Goal: Find specific page/section: Find specific page/section

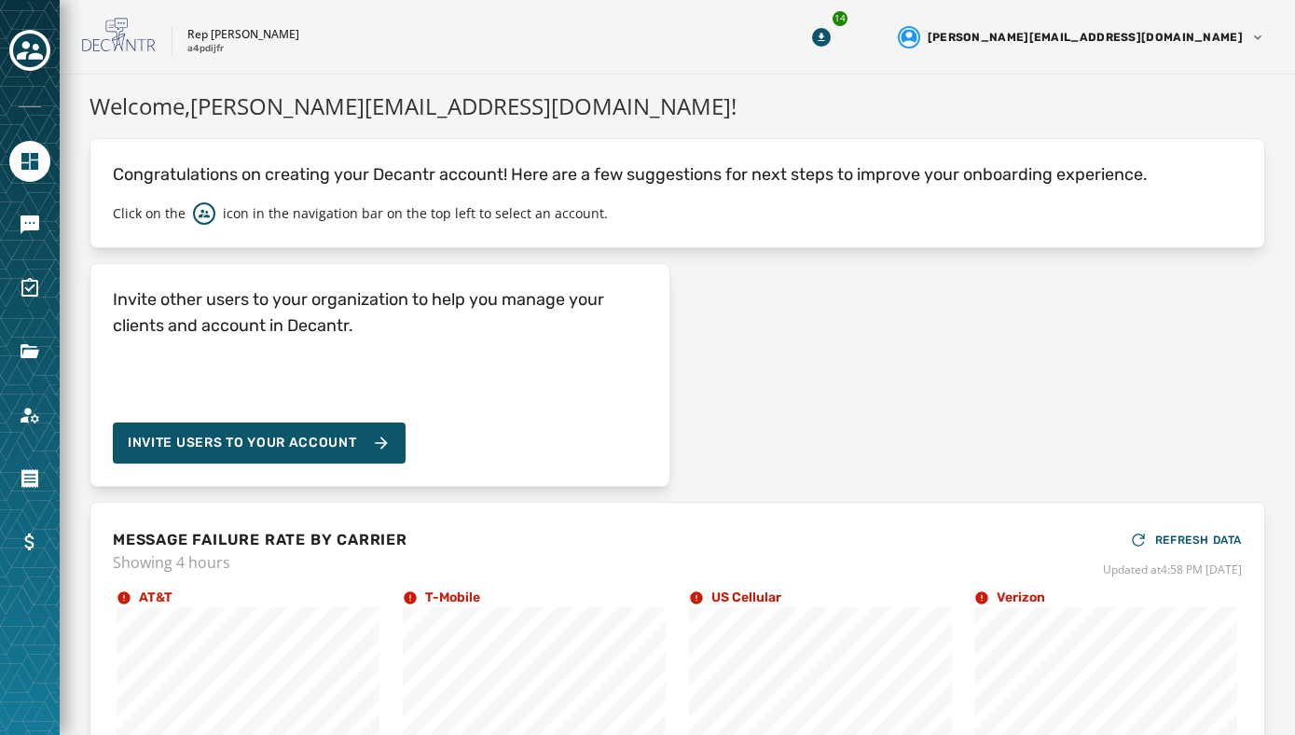
scroll to position [181, 0]
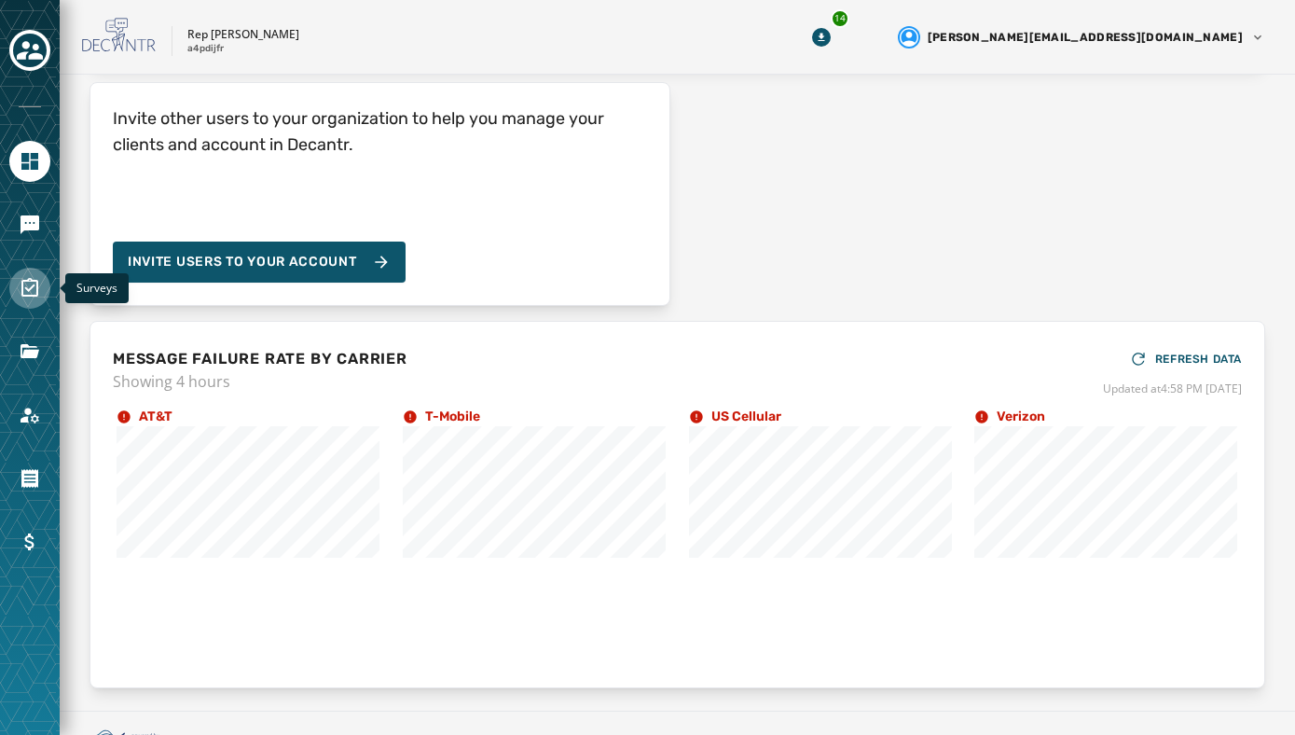
click at [41, 302] on link "Navigate to Surveys" at bounding box center [29, 288] width 41 height 41
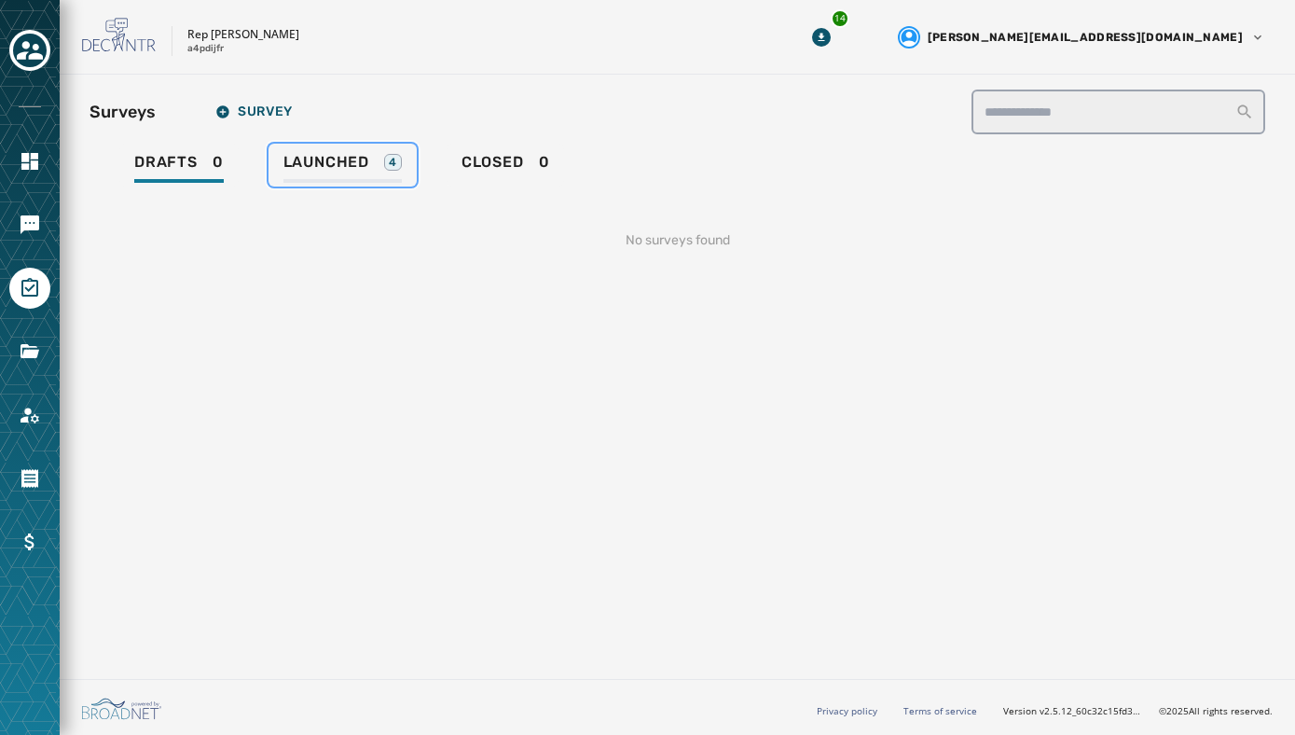
click at [323, 162] on span "Launched" at bounding box center [326, 162] width 86 height 19
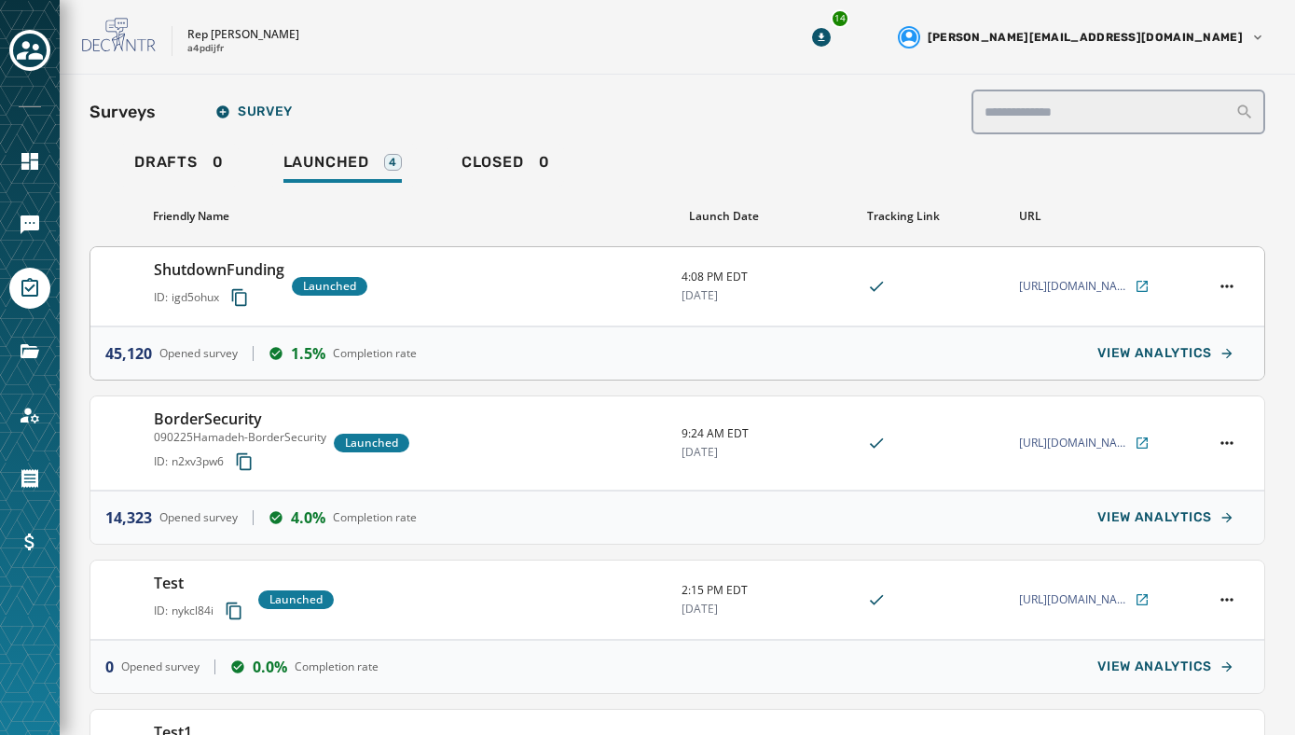
click at [599, 301] on div "ShutdownFunding ID: igd5ohux Launched" at bounding box center [410, 286] width 513 height 56
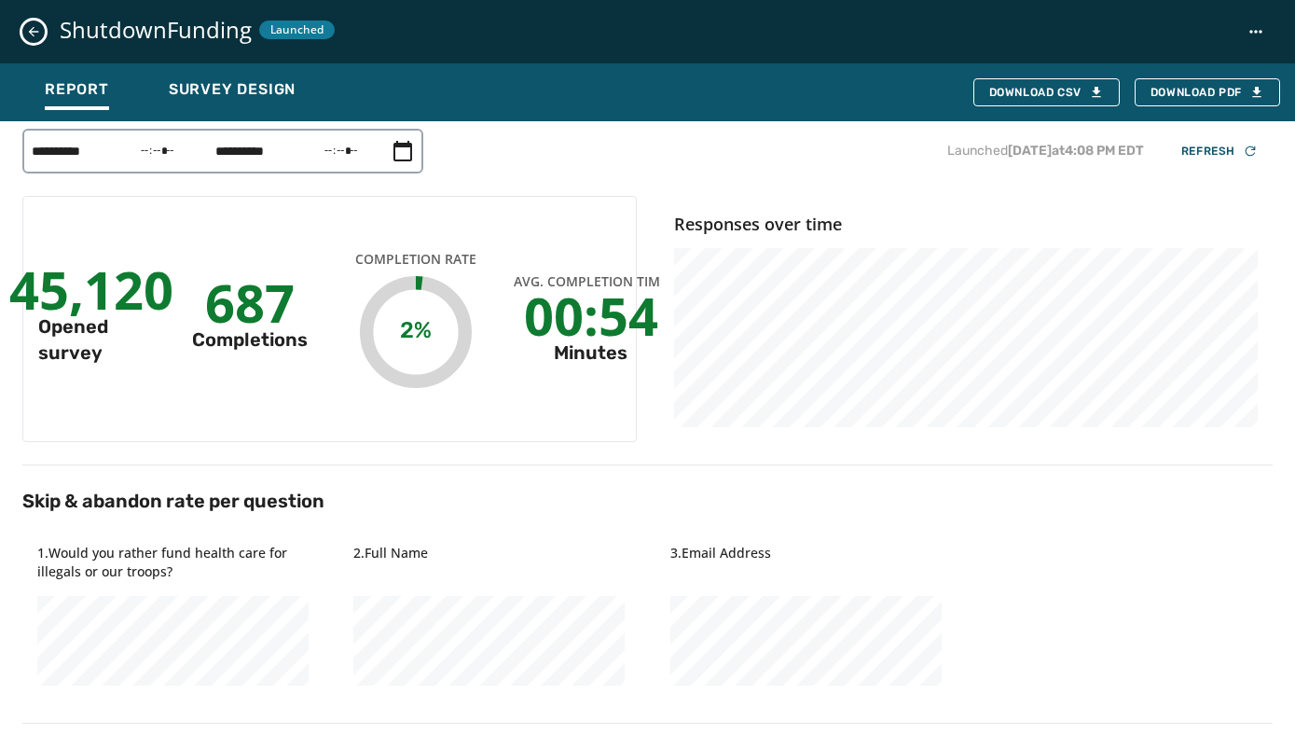
click at [34, 21] on button "Close survey details drawer" at bounding box center [33, 32] width 22 height 22
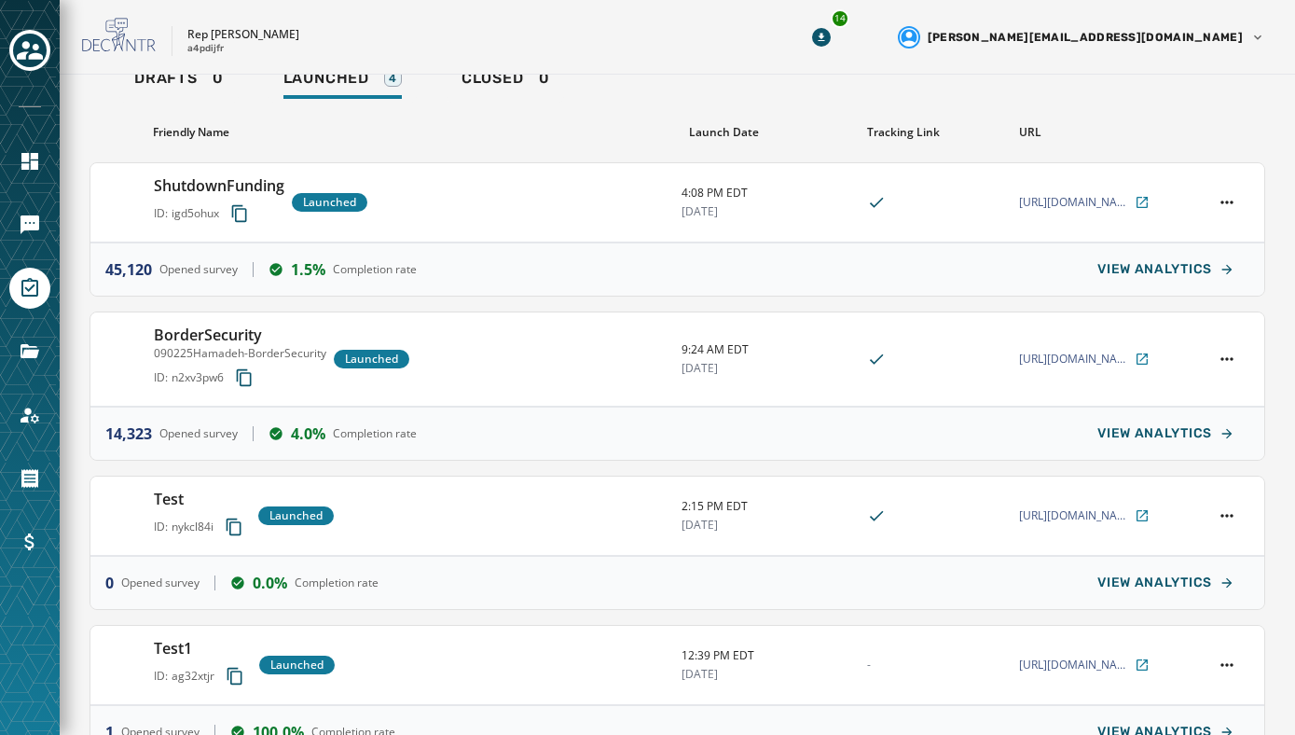
scroll to position [162, 0]
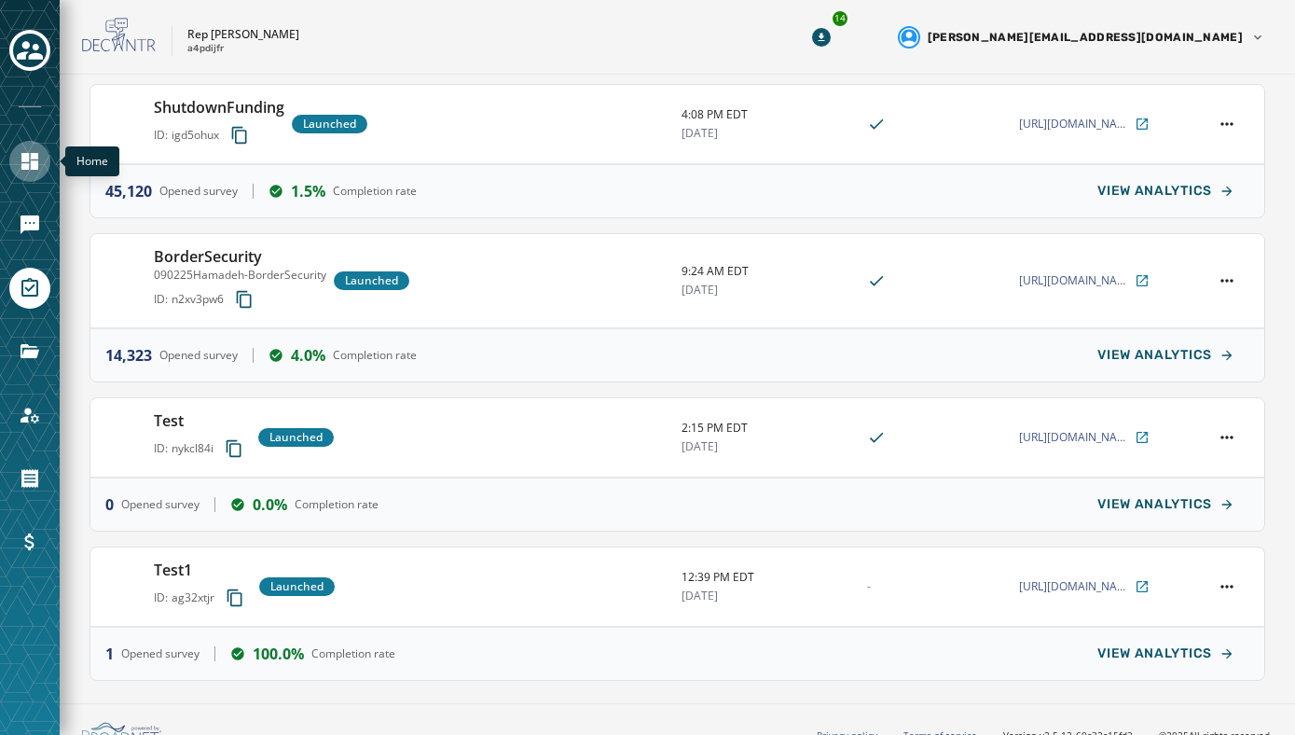
click at [31, 172] on icon "Navigate to Home" at bounding box center [30, 161] width 22 height 22
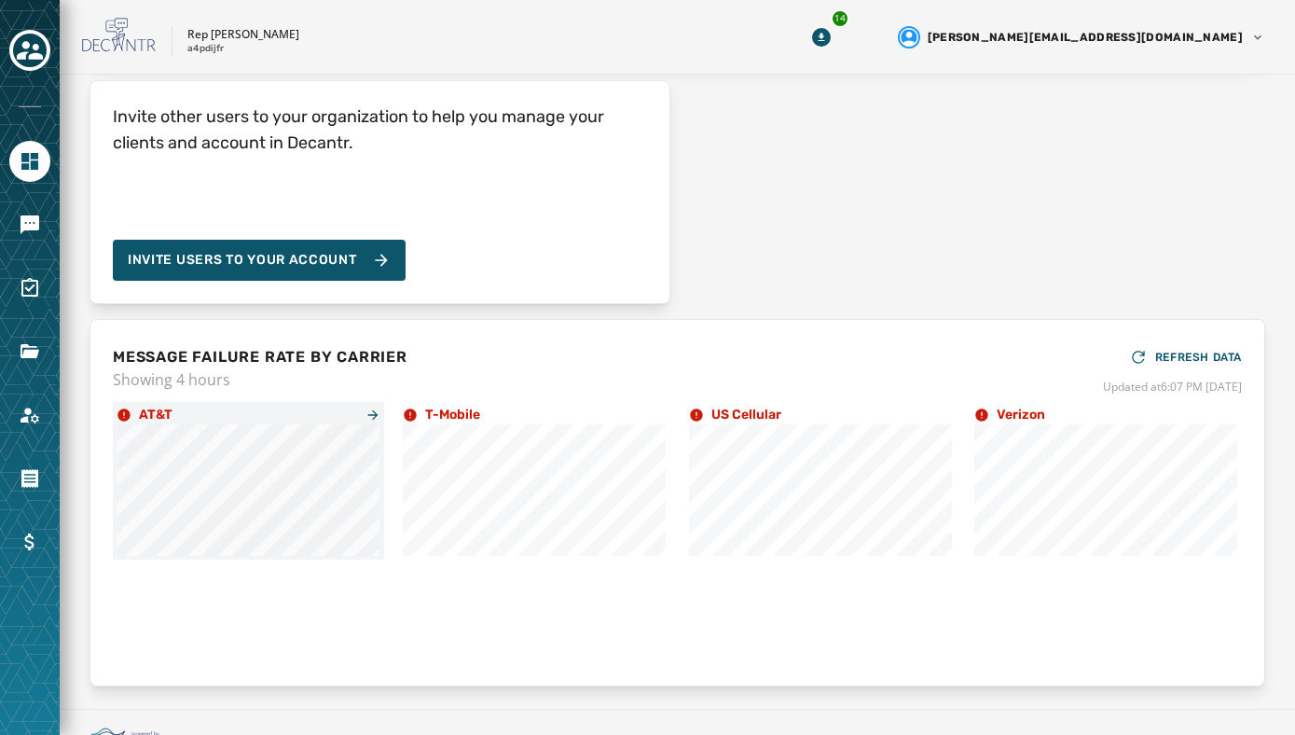
scroll to position [134, 0]
